Goal: Browse casually: Explore the website without a specific task or goal

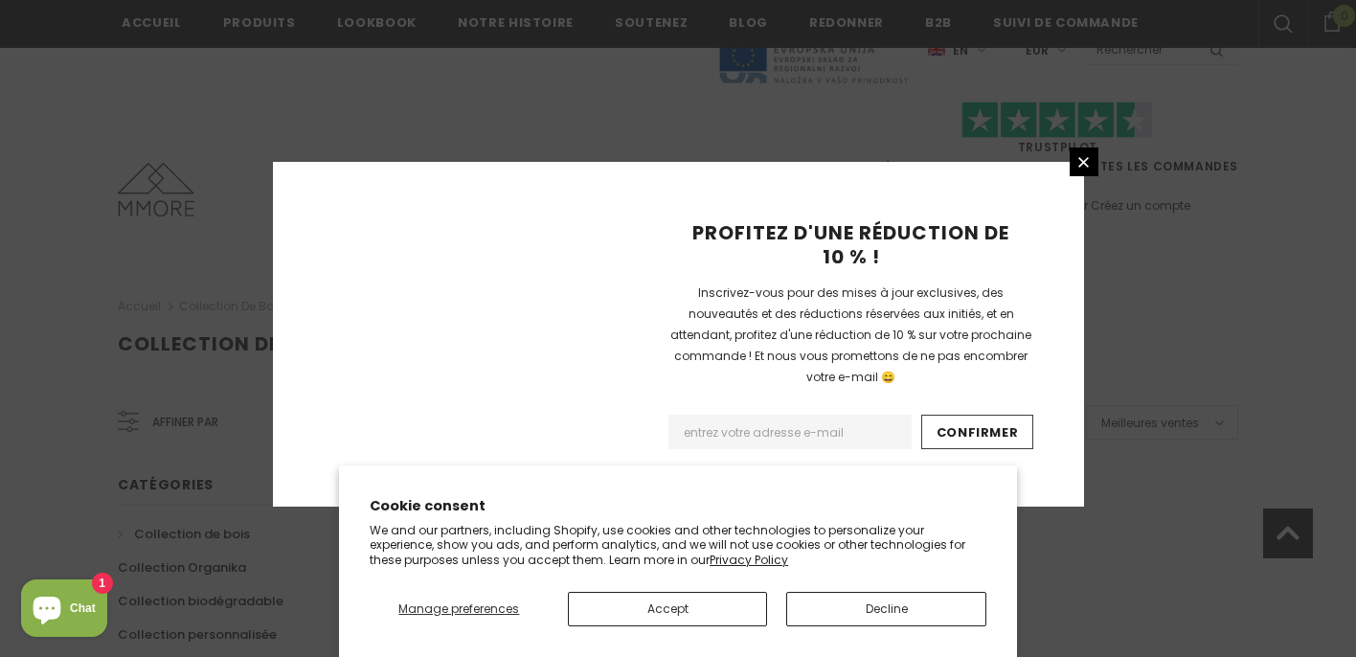
scroll to position [1352, 0]
